Goal: Transaction & Acquisition: Purchase product/service

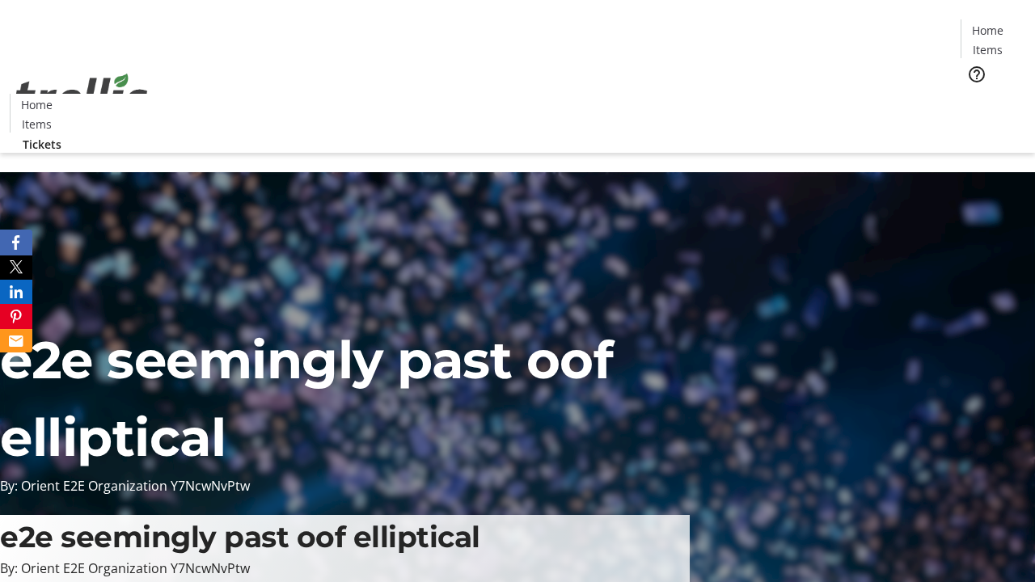
click at [974, 94] on span "Tickets" at bounding box center [993, 102] width 39 height 17
